Goal: Information Seeking & Learning: Learn about a topic

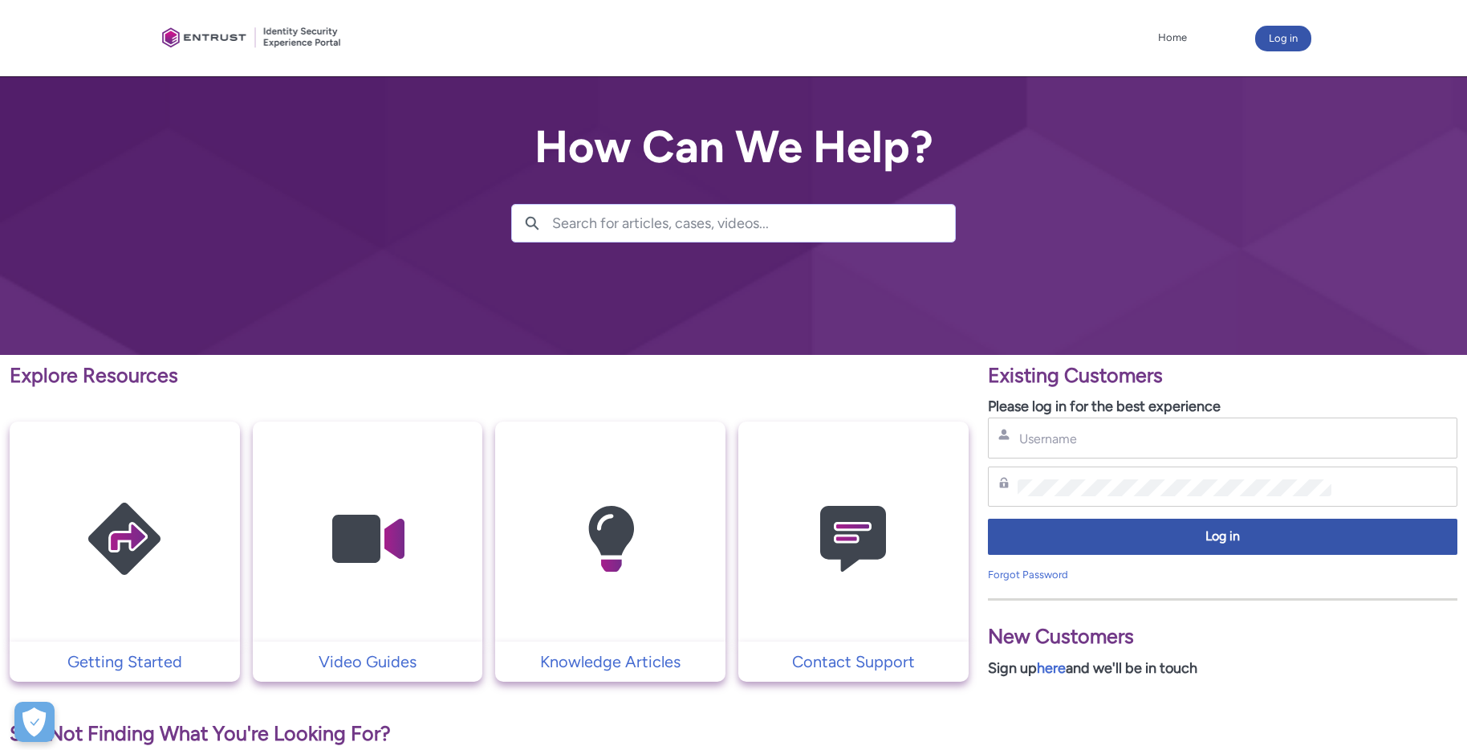
click at [706, 228] on input "Search for articles, cases, videos..." at bounding box center [753, 223] width 403 height 37
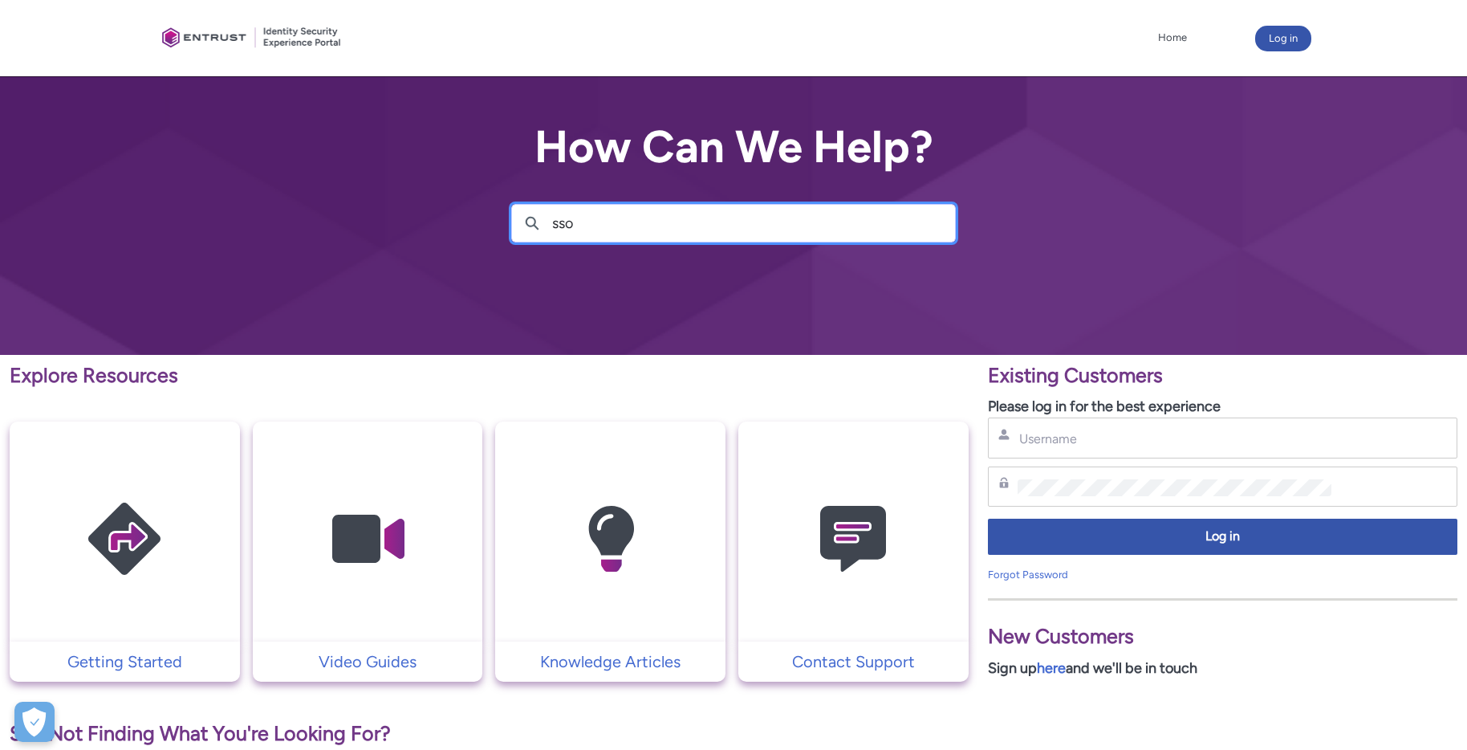
type input "sso"
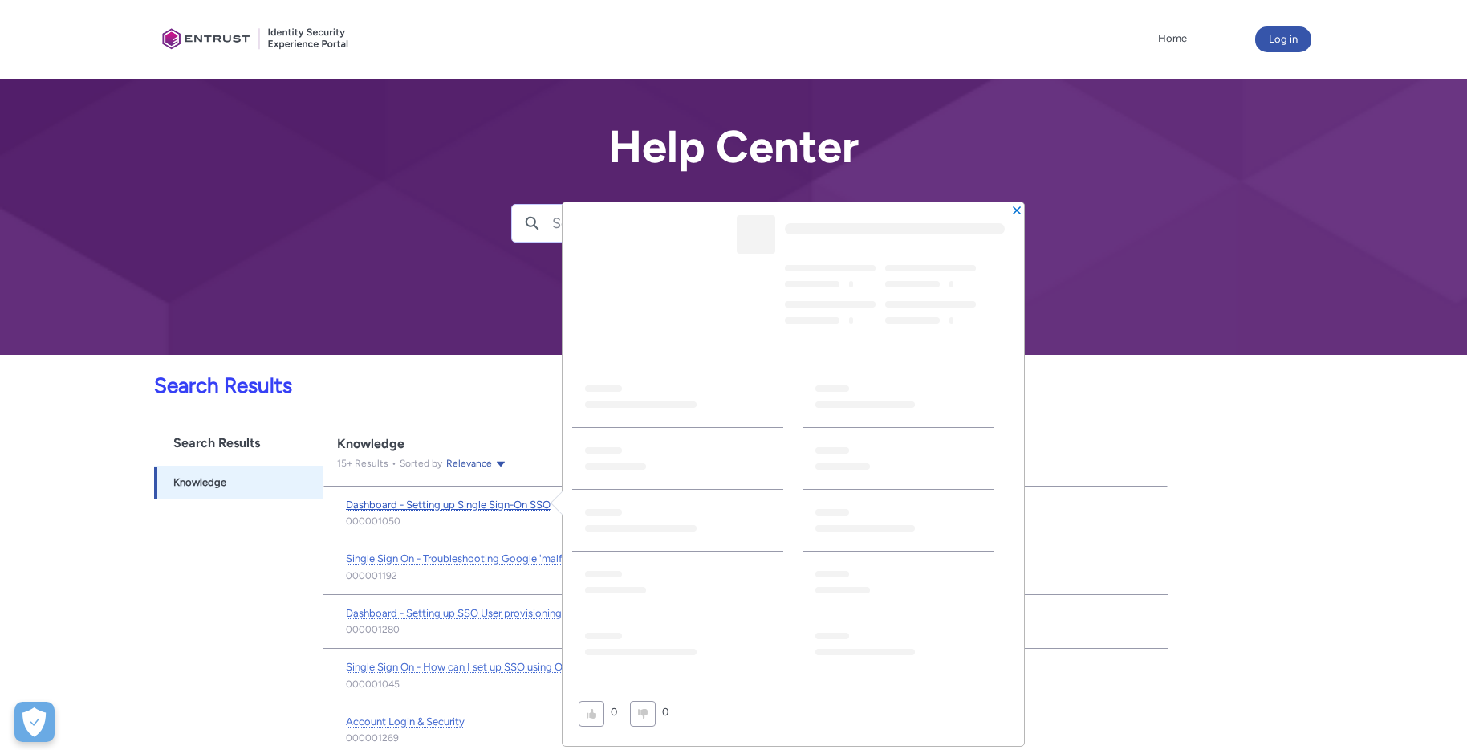
click at [449, 503] on span "Dashboard - Setting up Single Sign-On SSO" at bounding box center [448, 504] width 205 height 12
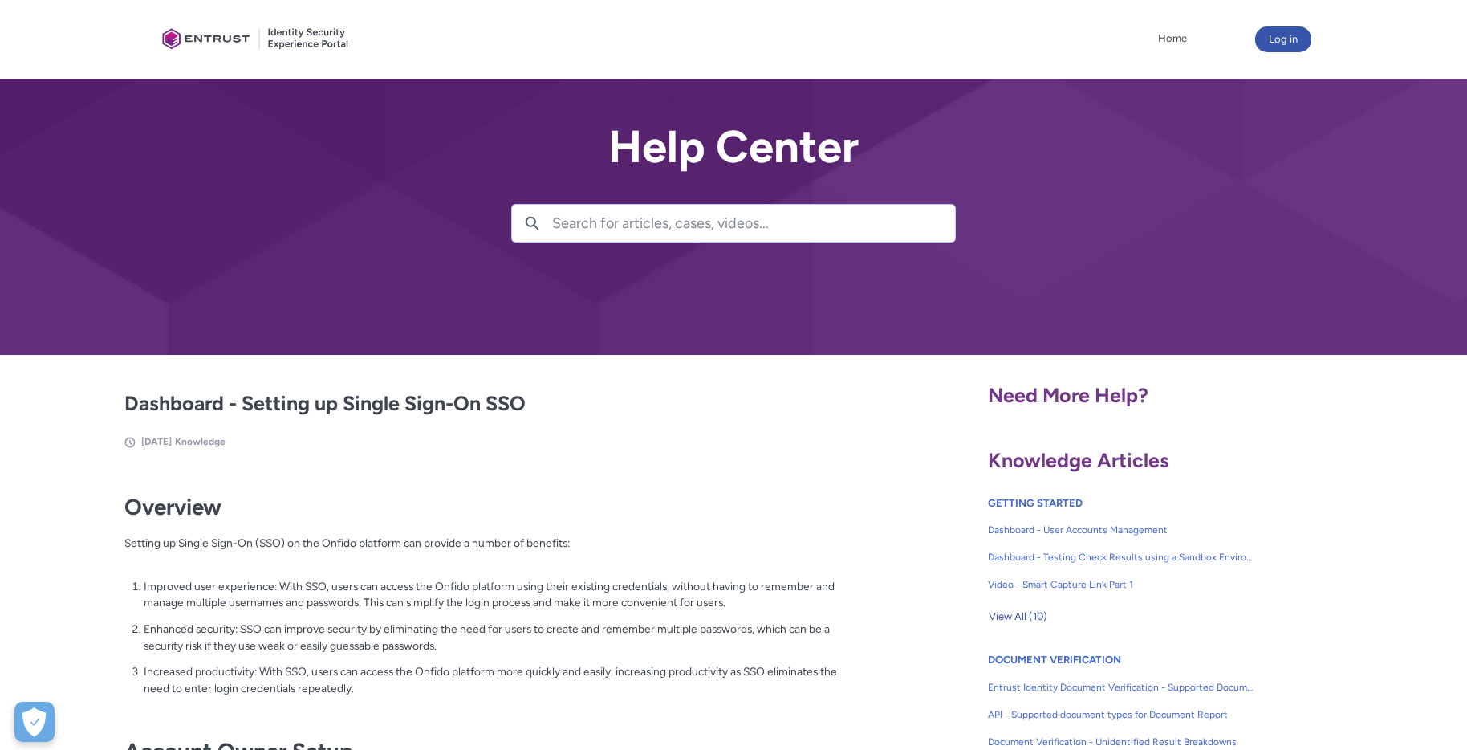
click at [665, 219] on input "Search for articles, cases, videos..." at bounding box center [753, 223] width 403 height 37
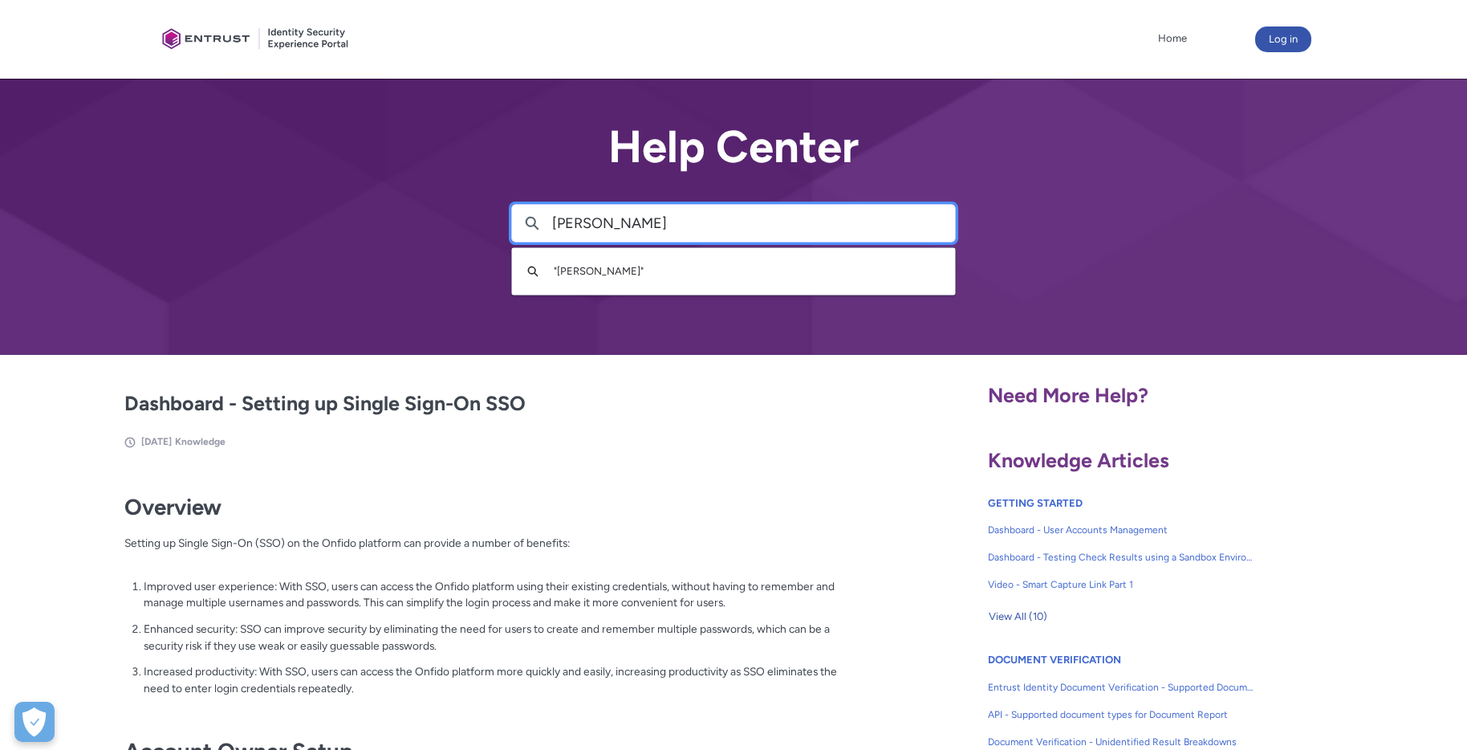
type input "saml"
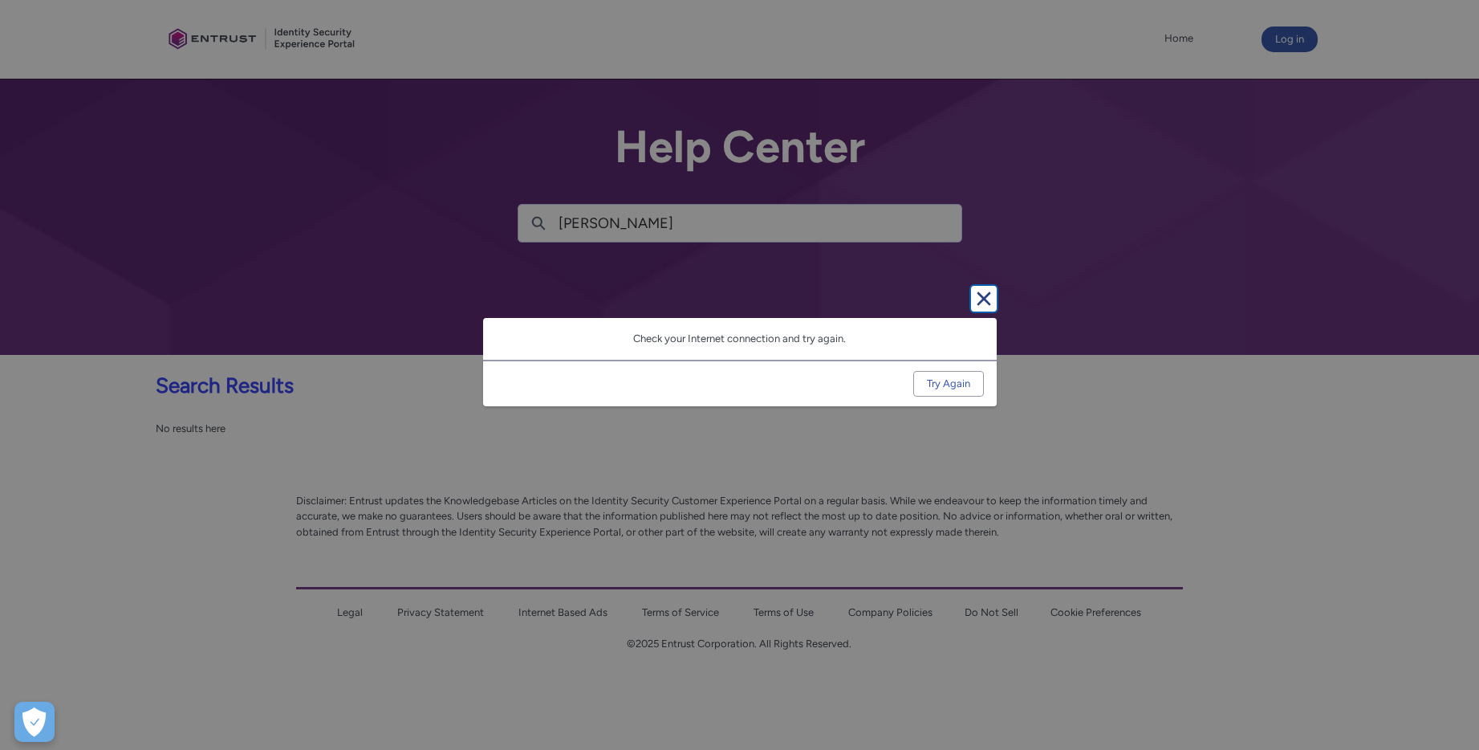
click at [979, 303] on lightning-primitive-icon "button" at bounding box center [983, 298] width 19 height 19
